Goal: Information Seeking & Learning: Check status

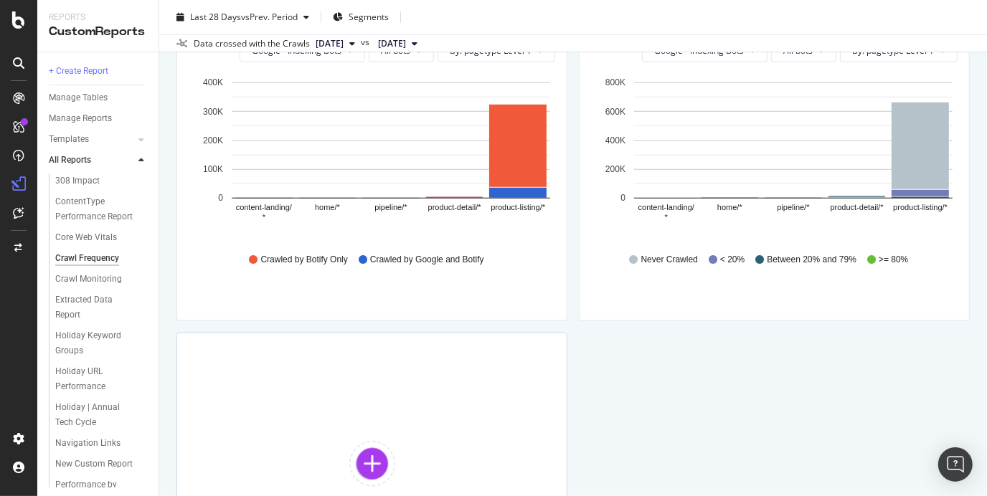
scroll to position [997, 0]
